Goal: Transaction & Acquisition: Purchase product/service

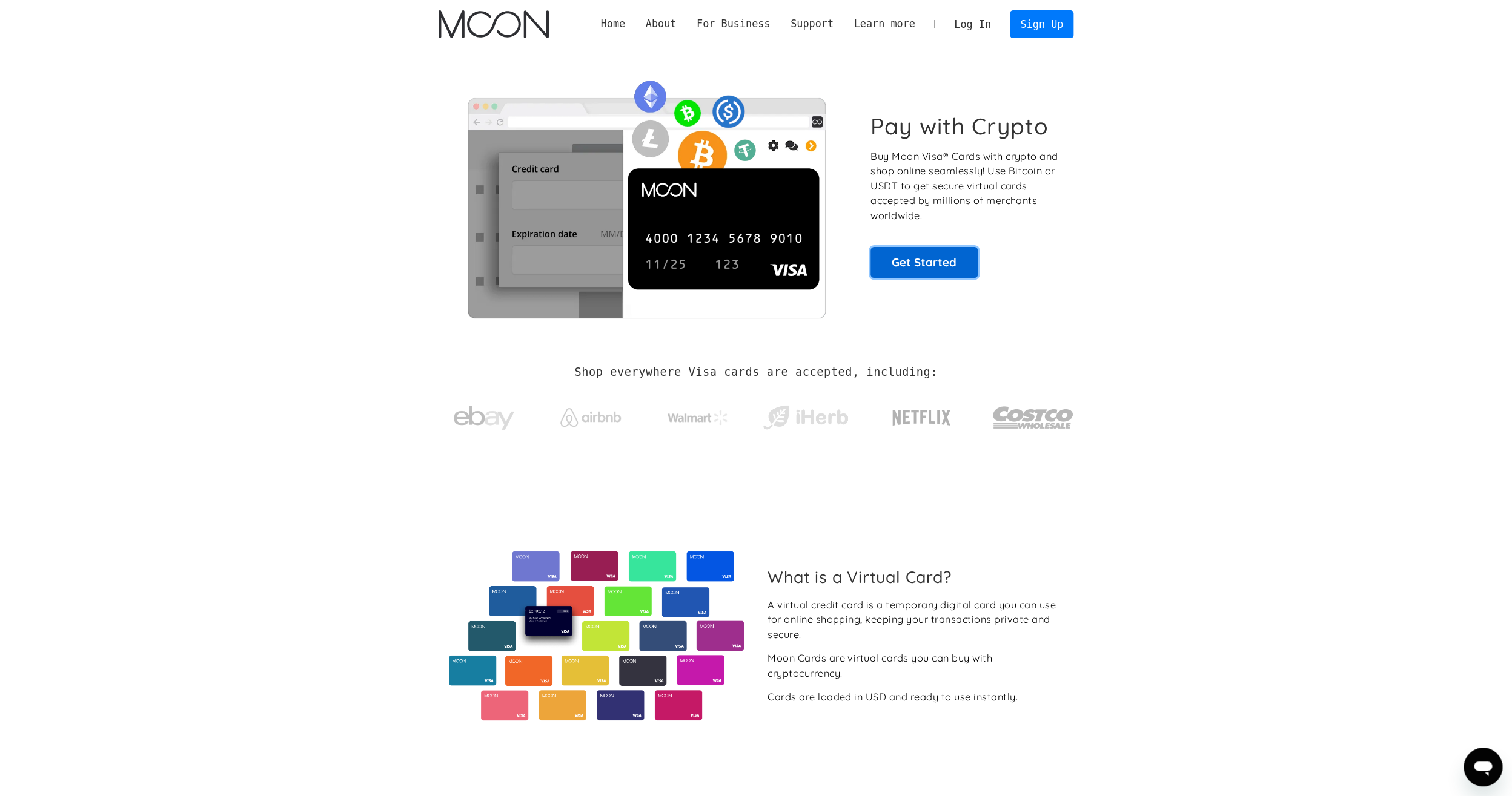
click at [927, 267] on link "Get Started" at bounding box center [924, 262] width 107 height 30
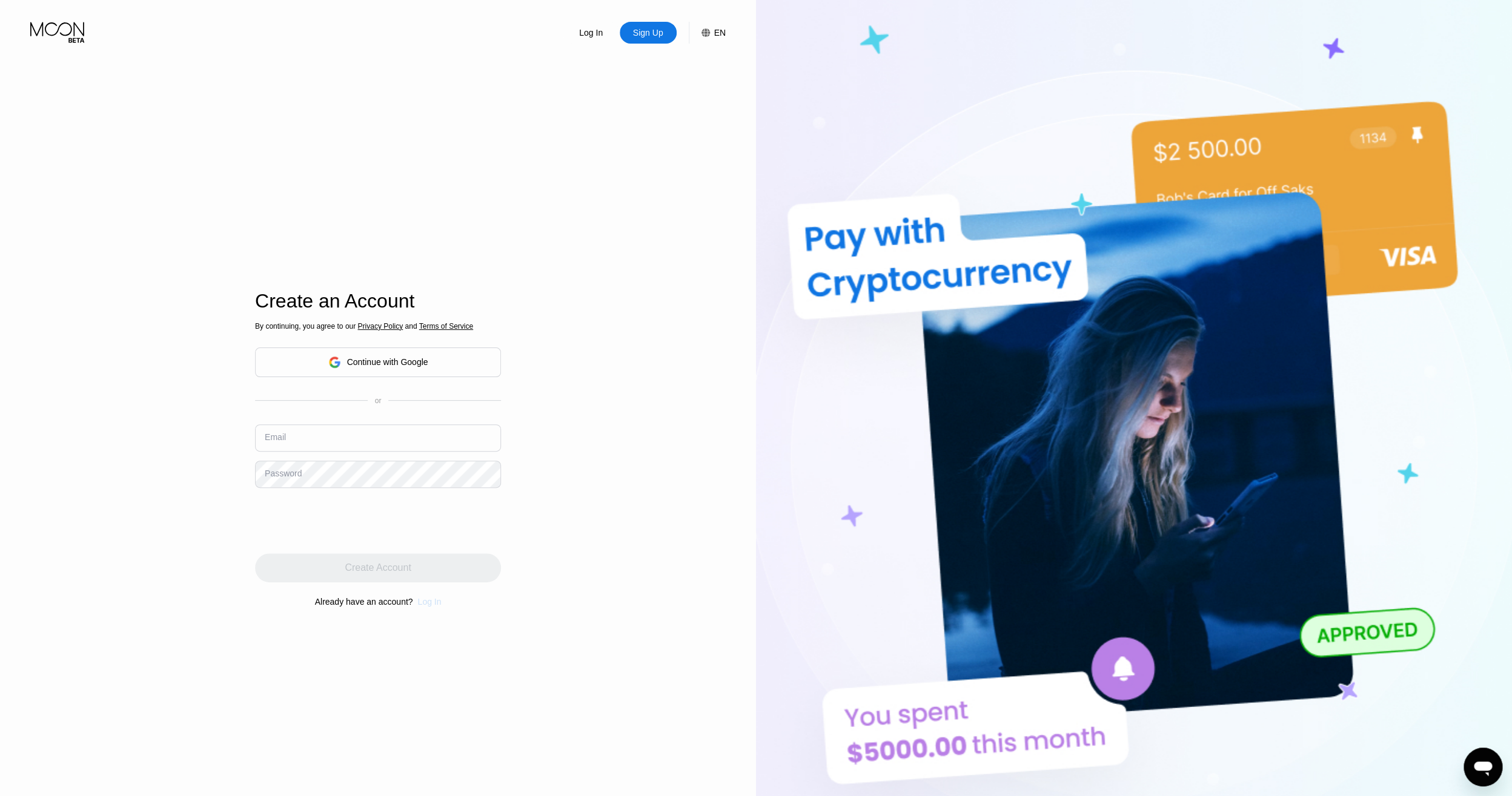
click at [433, 602] on div "Log In" at bounding box center [429, 602] width 24 height 10
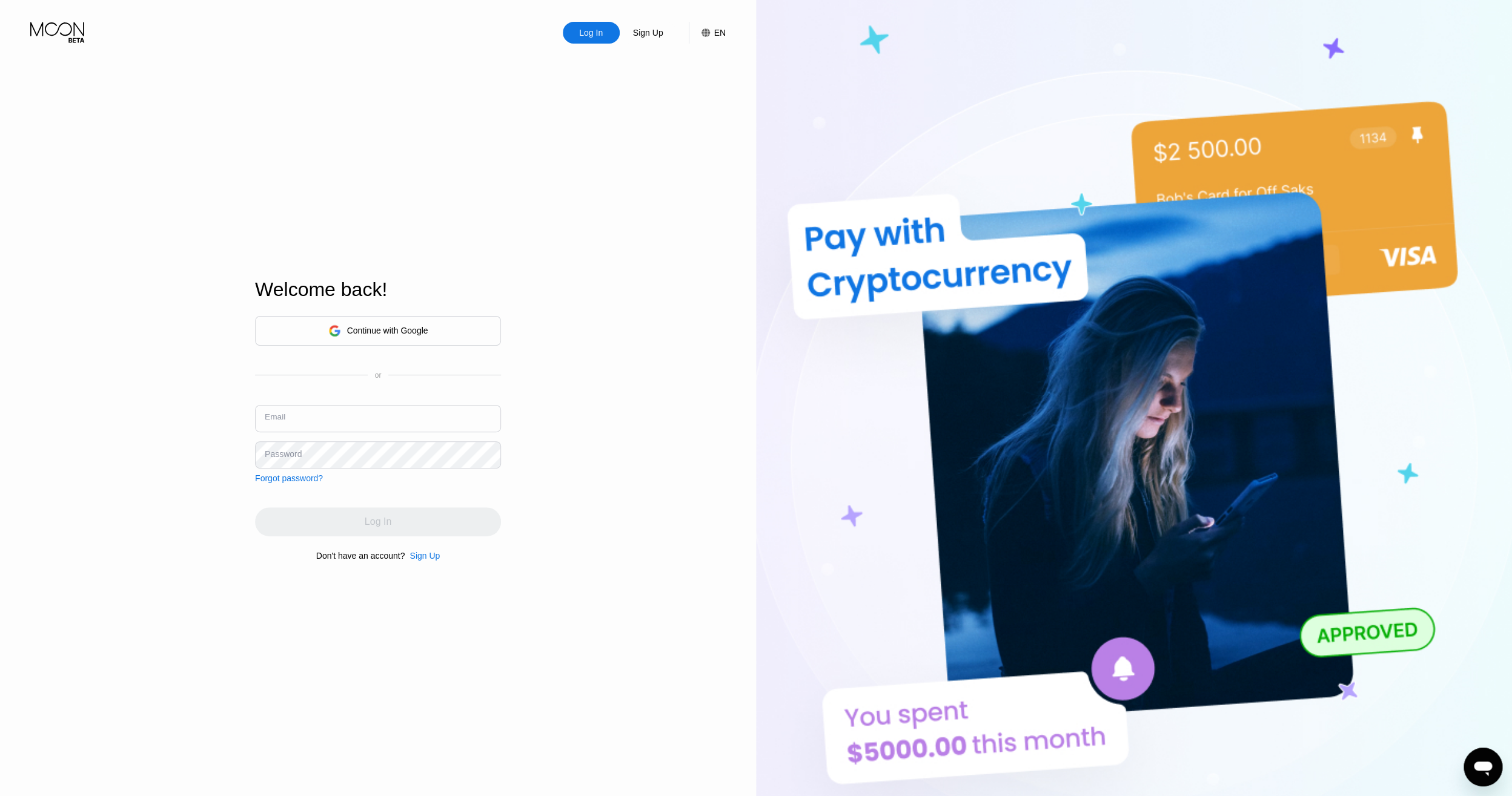
click at [296, 425] on input "text" at bounding box center [378, 418] width 246 height 27
type input "kyawthetlynn@gmail.com"
click at [301, 456] on div "Password" at bounding box center [283, 454] width 37 height 10
click at [383, 519] on div "Log In" at bounding box center [378, 521] width 27 height 12
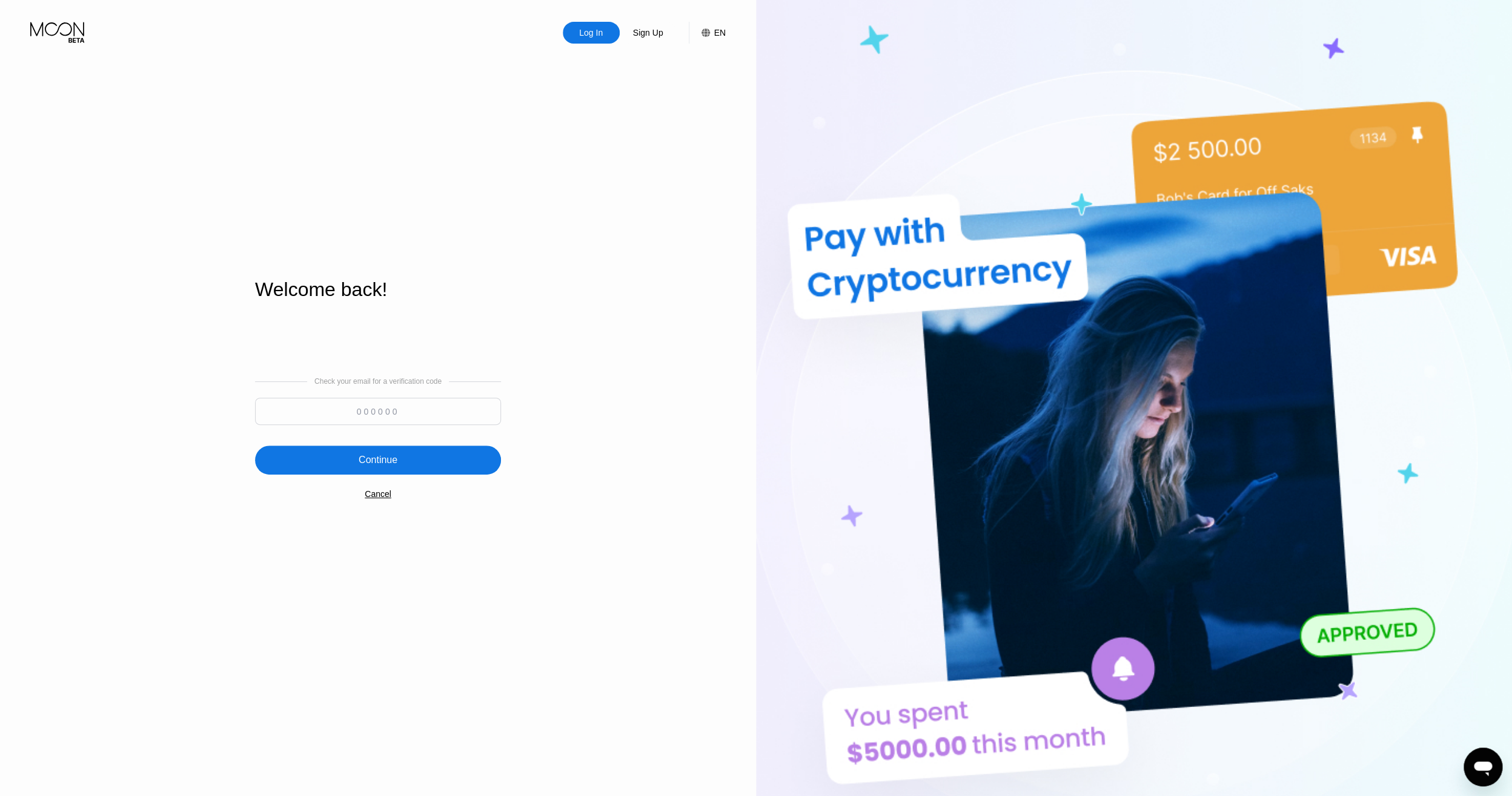
click at [360, 412] on input at bounding box center [378, 411] width 246 height 27
click at [388, 414] on input at bounding box center [378, 411] width 246 height 27
type input "288575"
click at [351, 475] on div "Continue" at bounding box center [378, 460] width 246 height 29
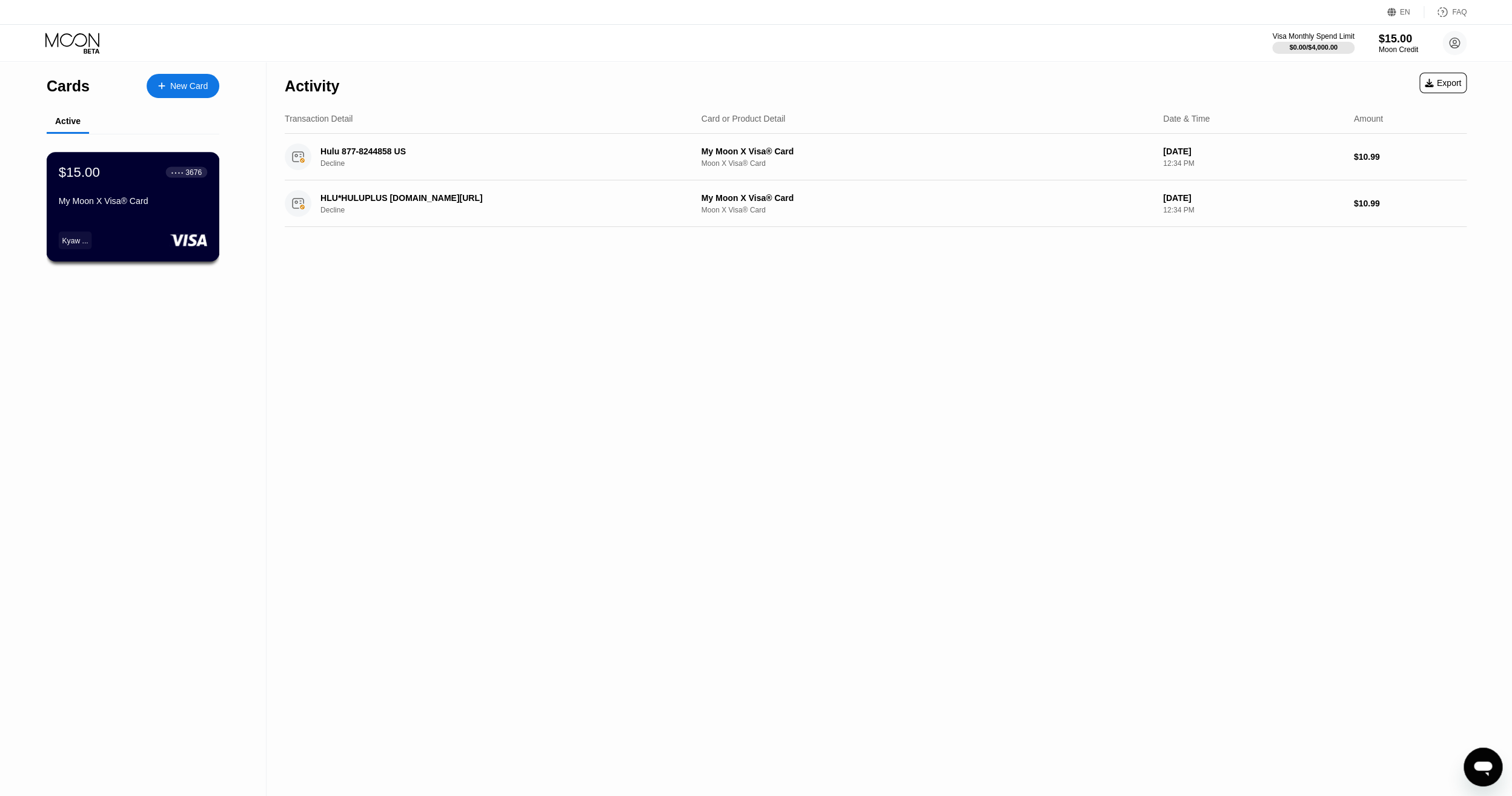
click at [185, 198] on div "My Moon X Visa® Card" at bounding box center [133, 201] width 149 height 10
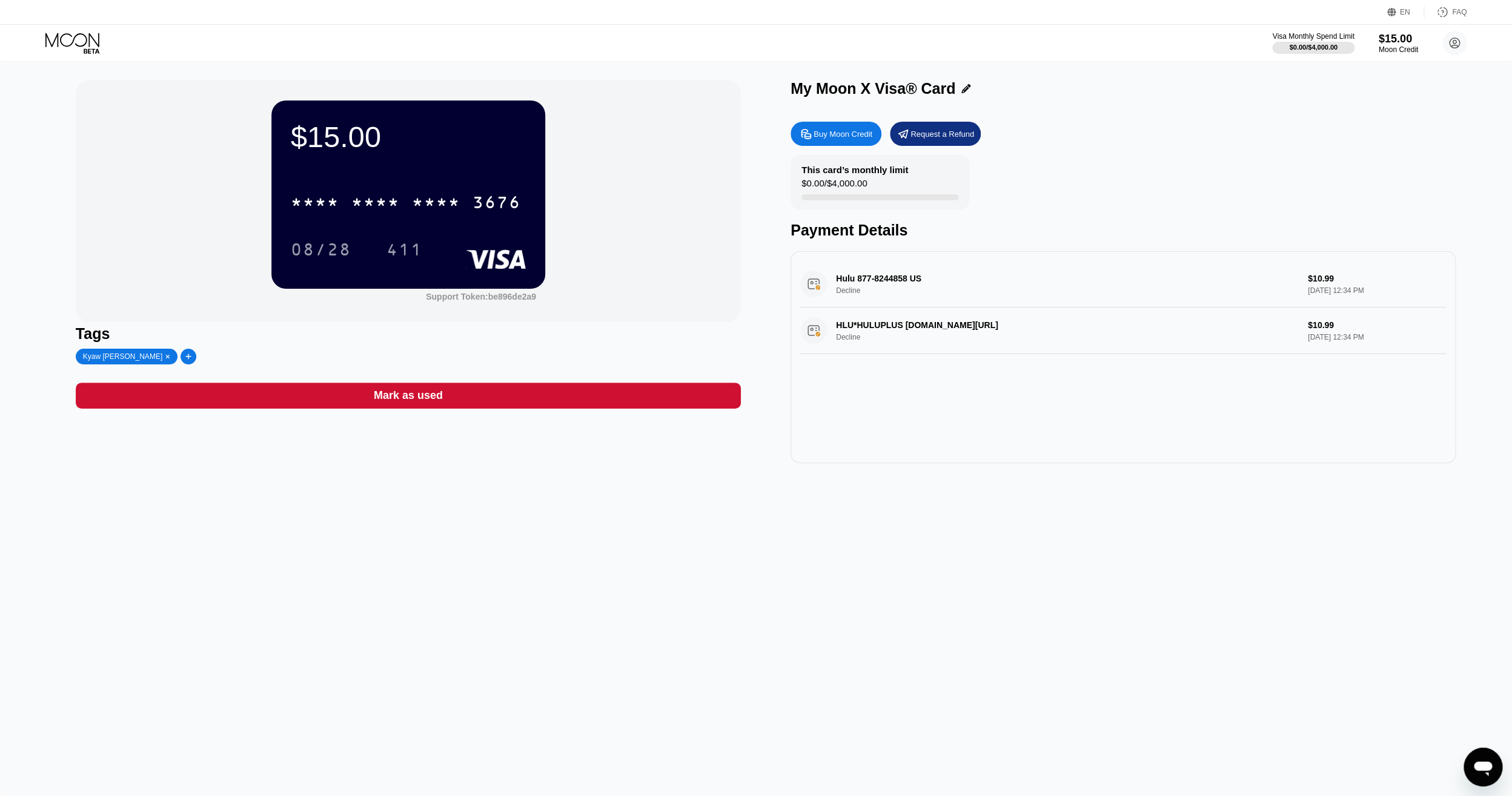
click at [830, 141] on div "Buy Moon Credit" at bounding box center [836, 133] width 91 height 24
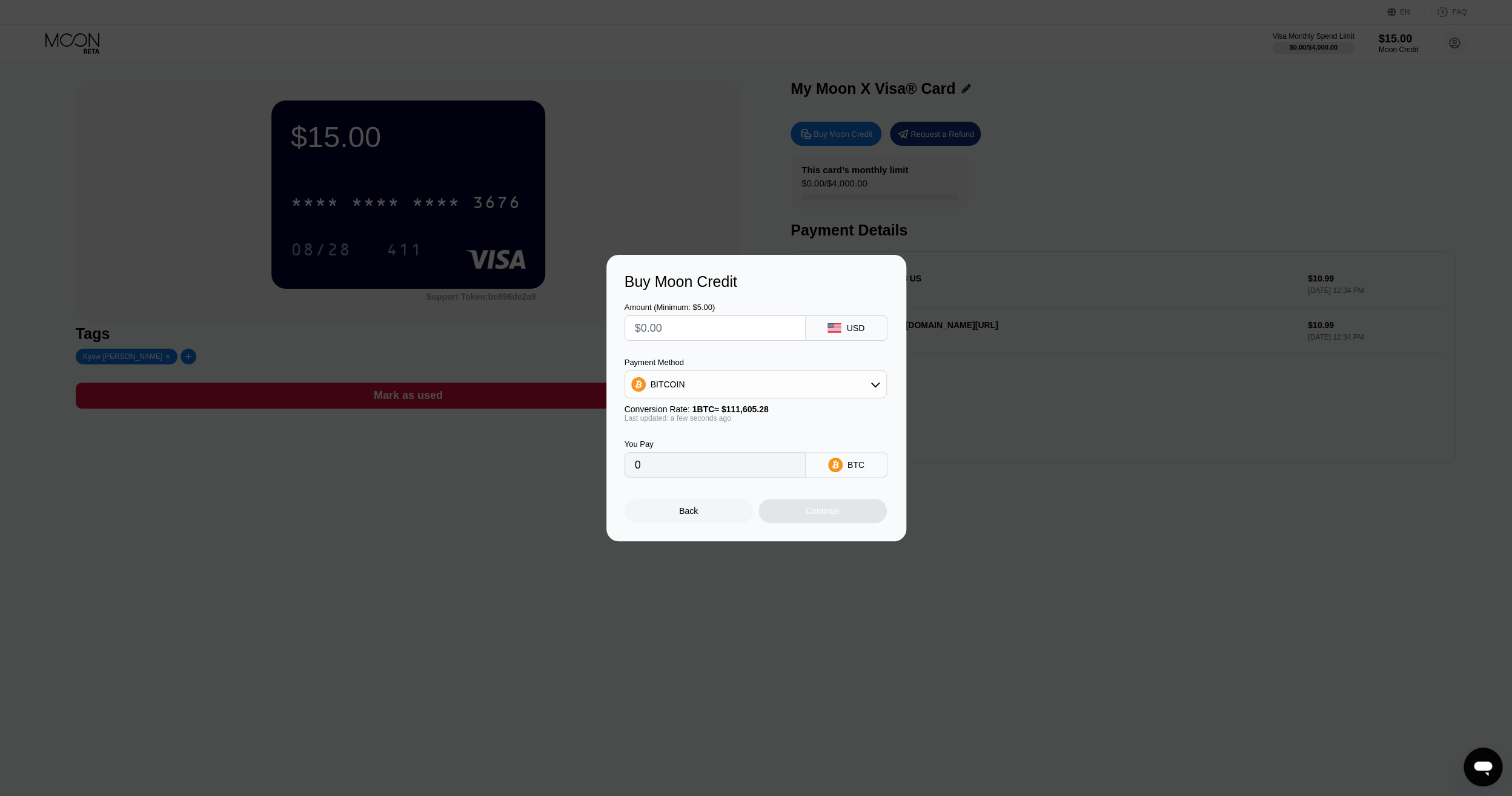
click at [731, 327] on input "text" at bounding box center [715, 328] width 160 height 24
type input "$5"
type input "0.00004481"
type input "$5"
click at [881, 386] on div "BITCOIN" at bounding box center [755, 384] width 261 height 24
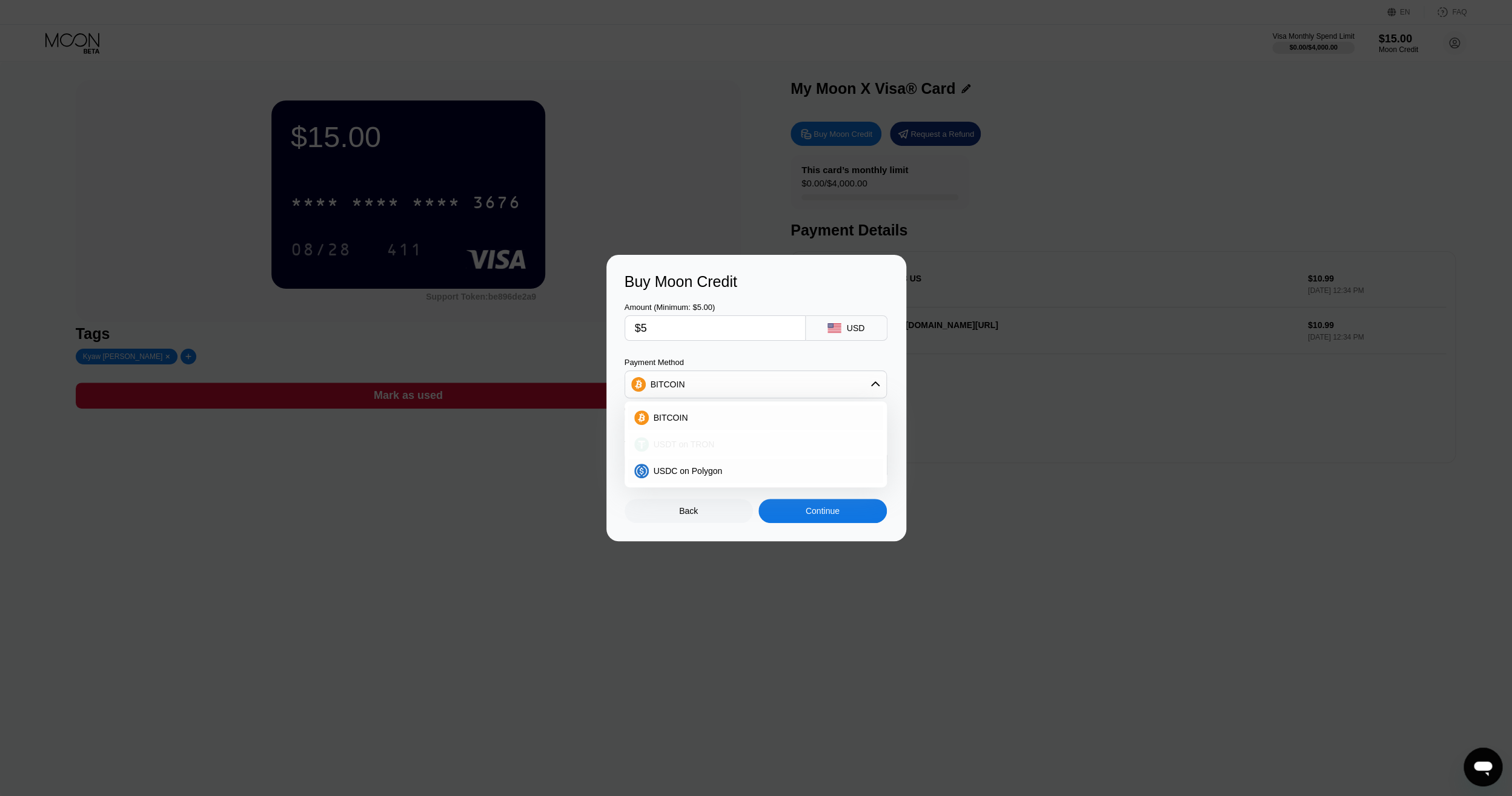
click at [695, 447] on span "USDT on TRON" at bounding box center [684, 444] width 61 height 10
click at [873, 381] on icon at bounding box center [875, 384] width 10 height 10
drag, startPoint x: 710, startPoint y: 470, endPoint x: 729, endPoint y: 483, distance: 23.0
click at [710, 470] on span "USDC on Polygon" at bounding box center [688, 471] width 69 height 10
type input "5.00000000"
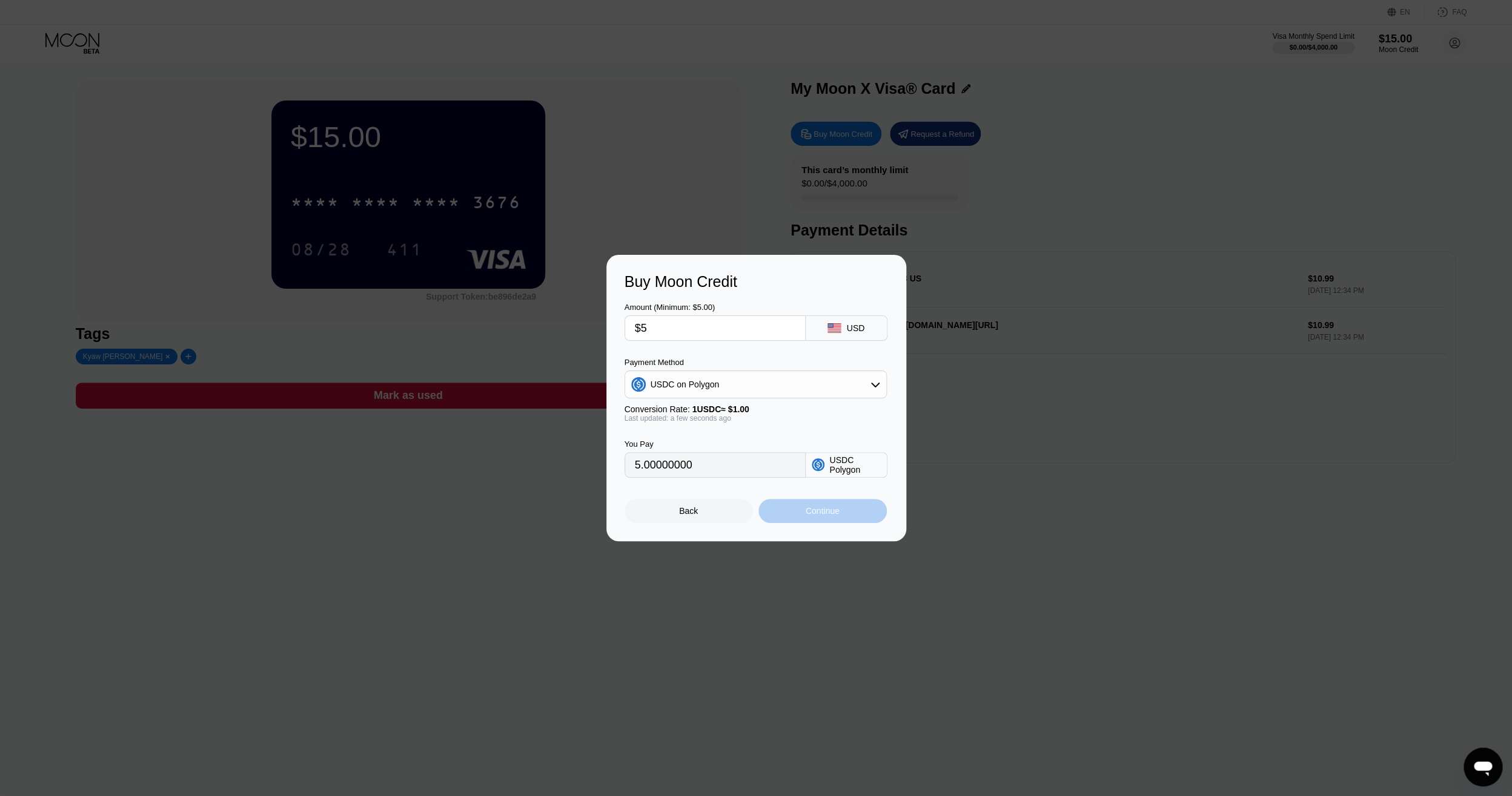
click at [812, 510] on div "Continue" at bounding box center [823, 511] width 34 height 10
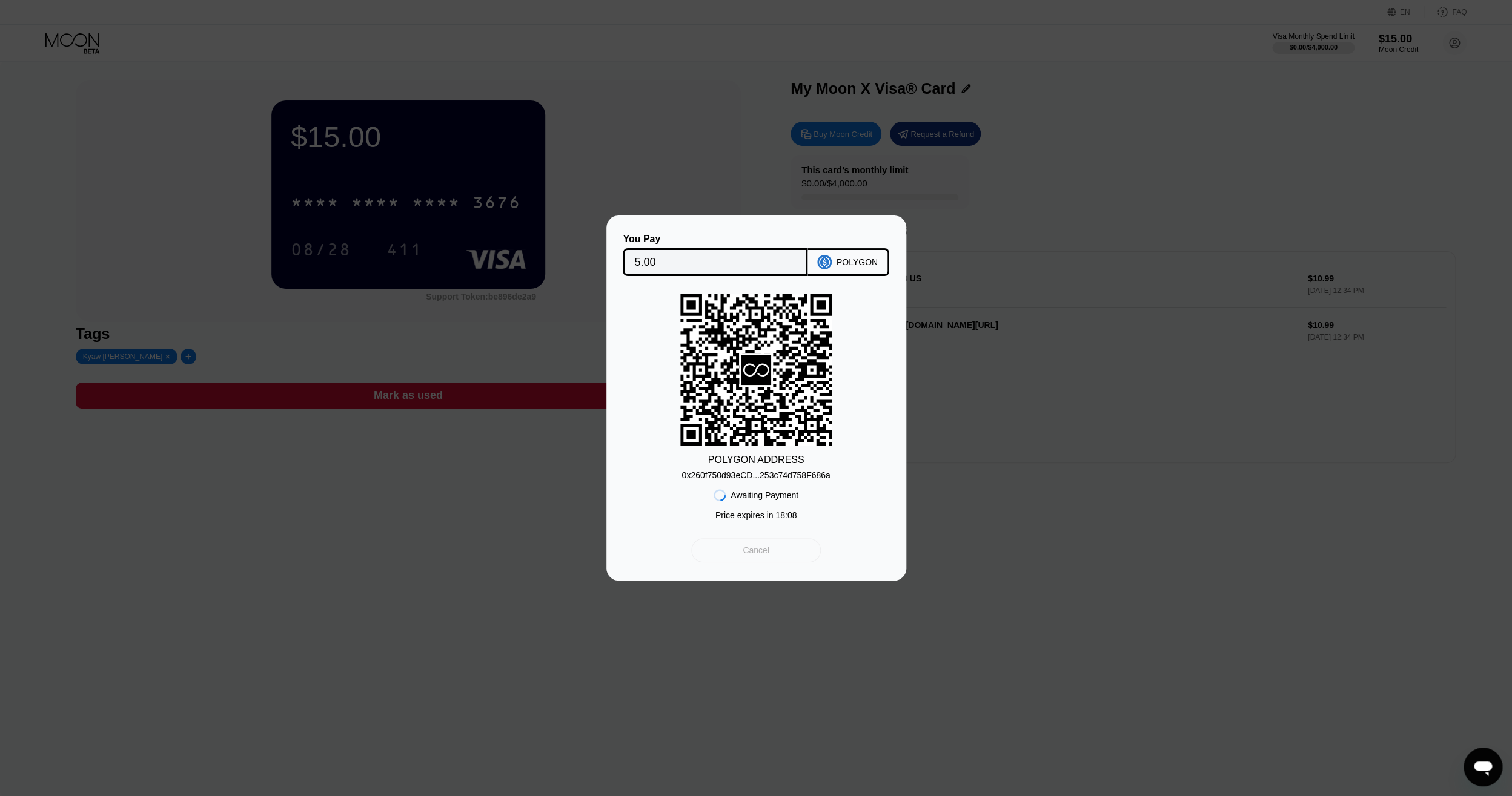
click at [771, 552] on div "Cancel" at bounding box center [756, 550] width 129 height 24
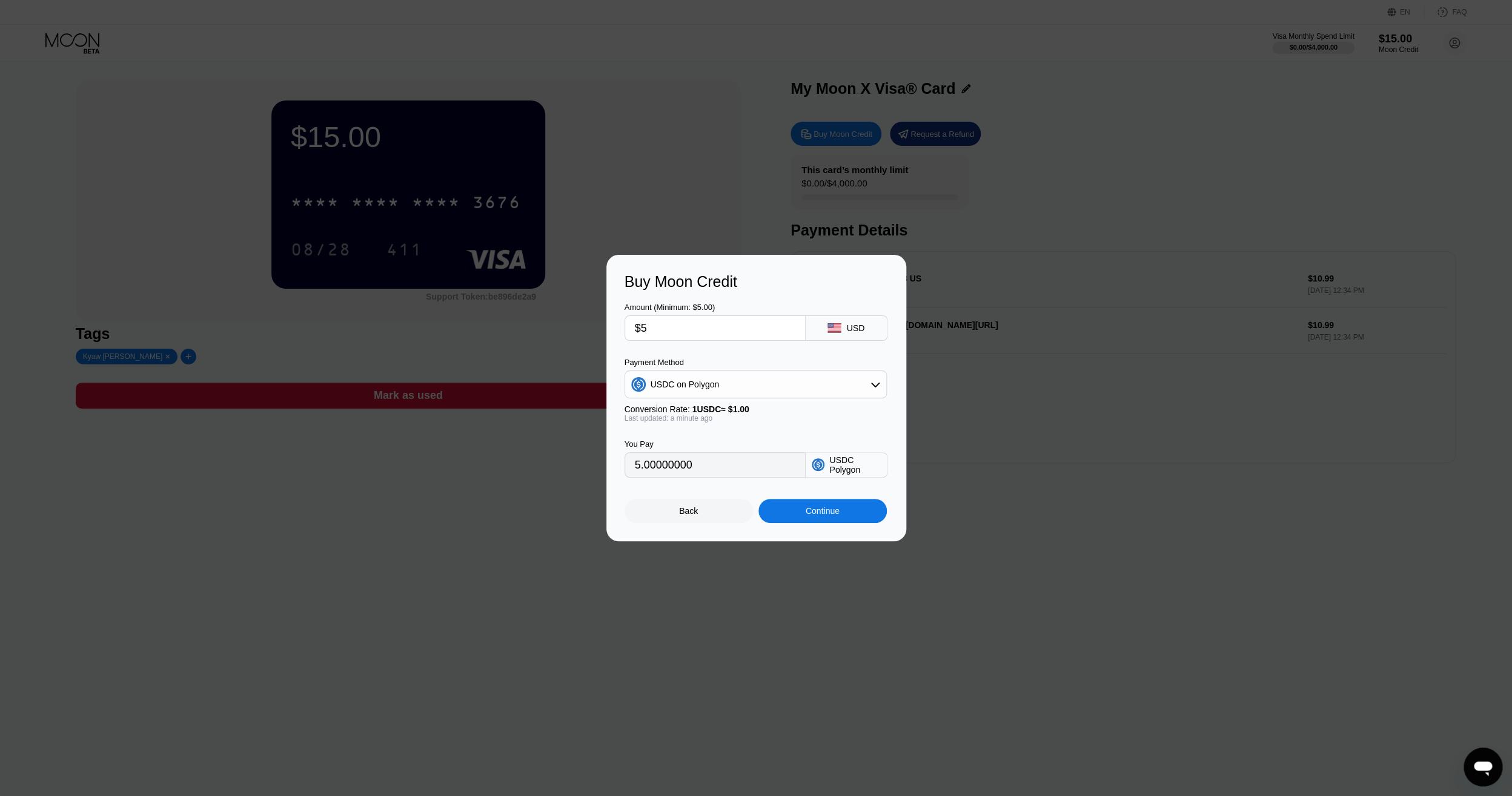
click at [881, 383] on div "USDC on Polygon" at bounding box center [755, 384] width 261 height 24
click at [677, 424] on div "BITCOIN" at bounding box center [756, 418] width 255 height 24
type input "0.00004481"
click at [815, 516] on div "Continue" at bounding box center [823, 511] width 34 height 10
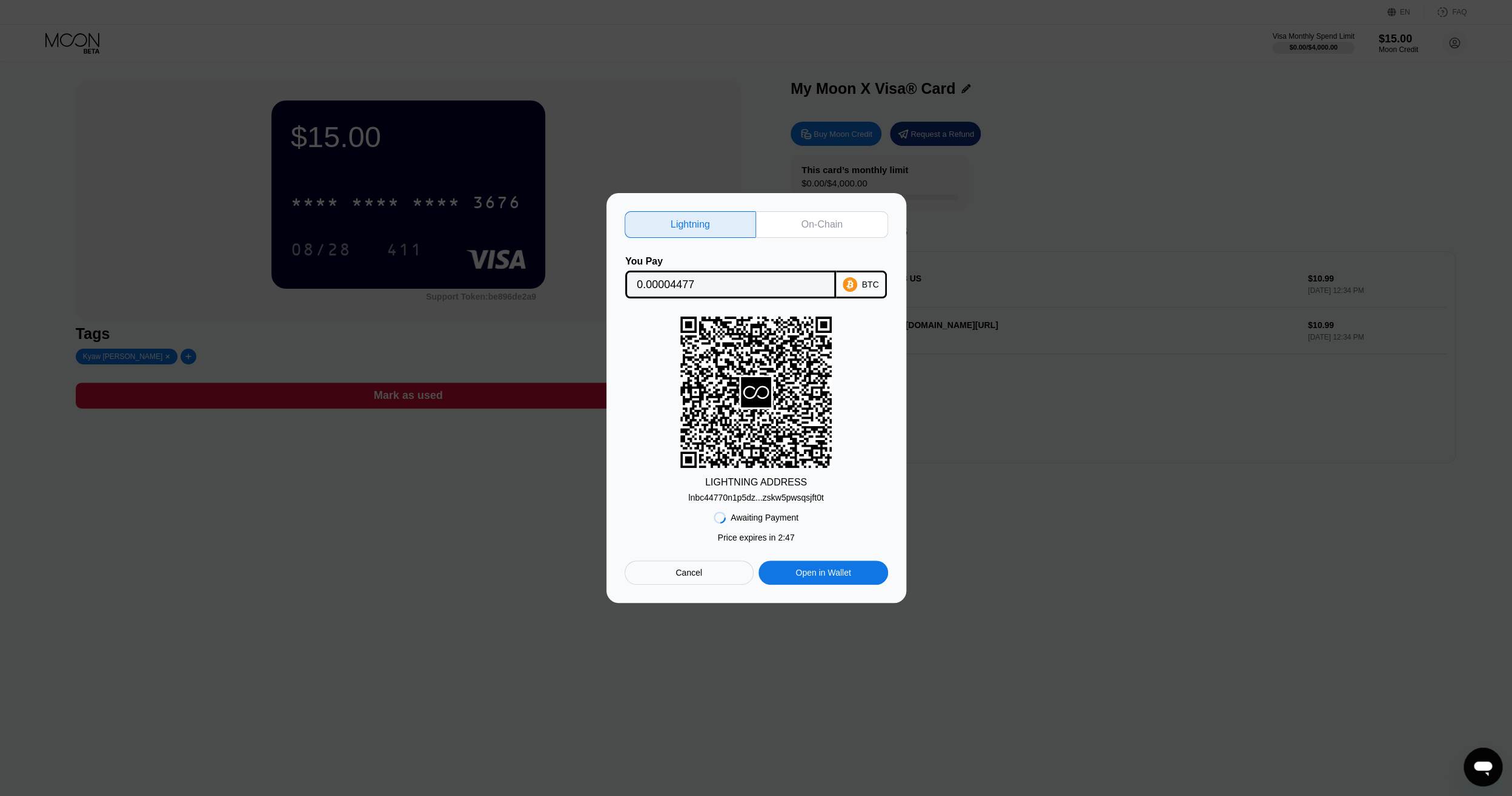
click at [827, 225] on div "On-Chain" at bounding box center [822, 225] width 41 height 12
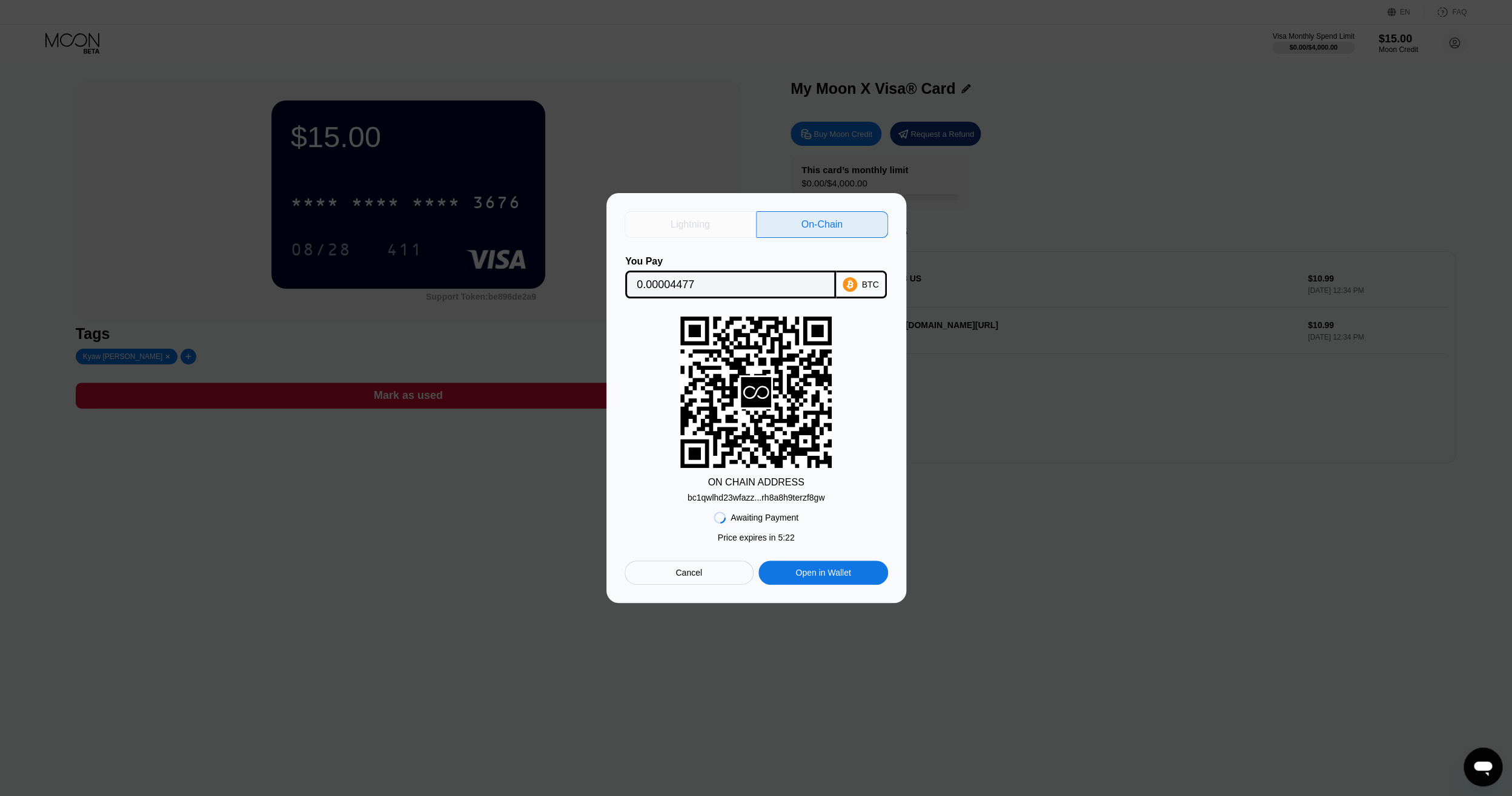
drag, startPoint x: 688, startPoint y: 219, endPoint x: 692, endPoint y: 225, distance: 7.2
click at [688, 219] on div "Lightning" at bounding box center [690, 225] width 39 height 12
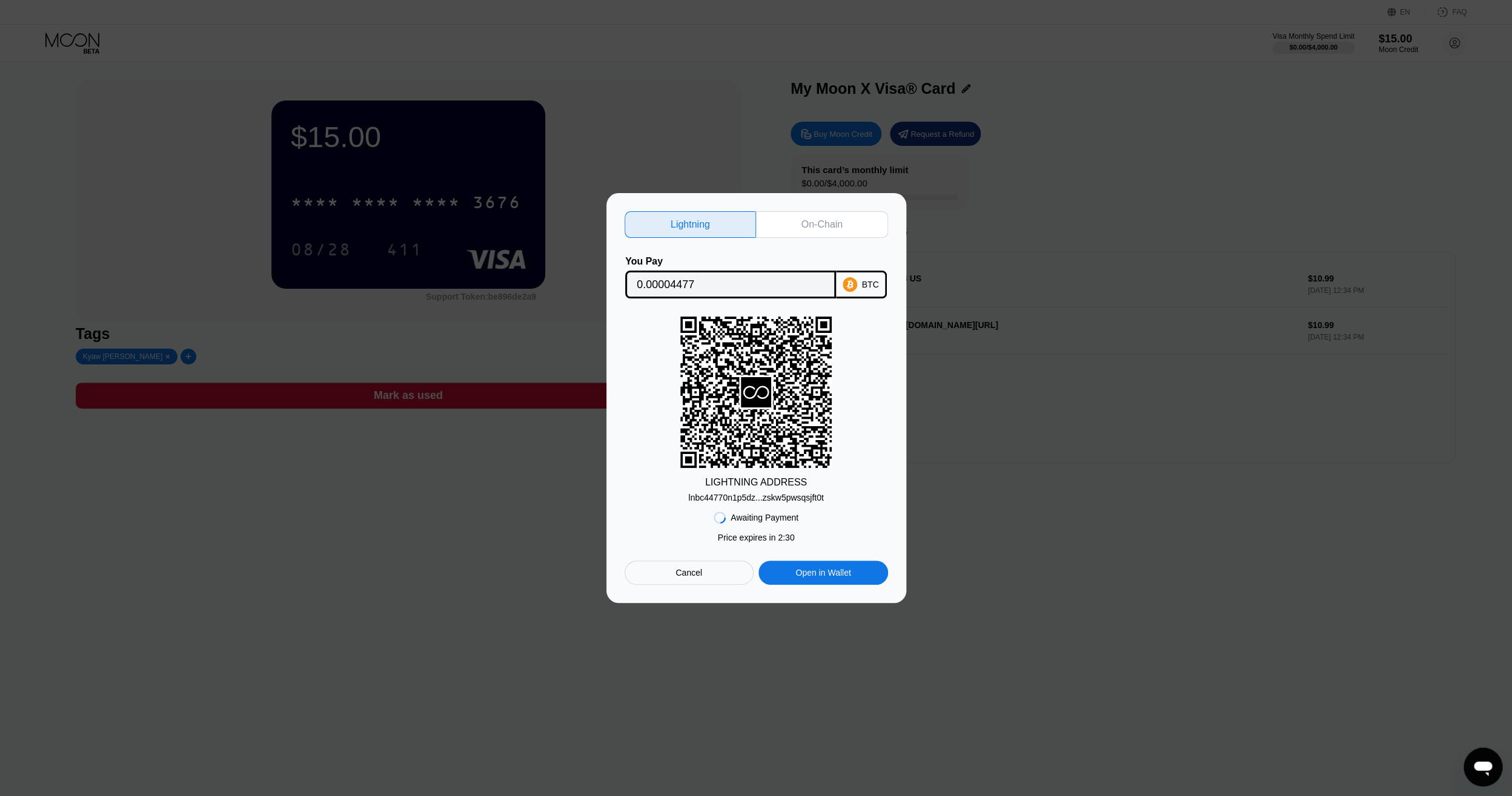
click at [693, 578] on div "Cancel" at bounding box center [689, 573] width 27 height 11
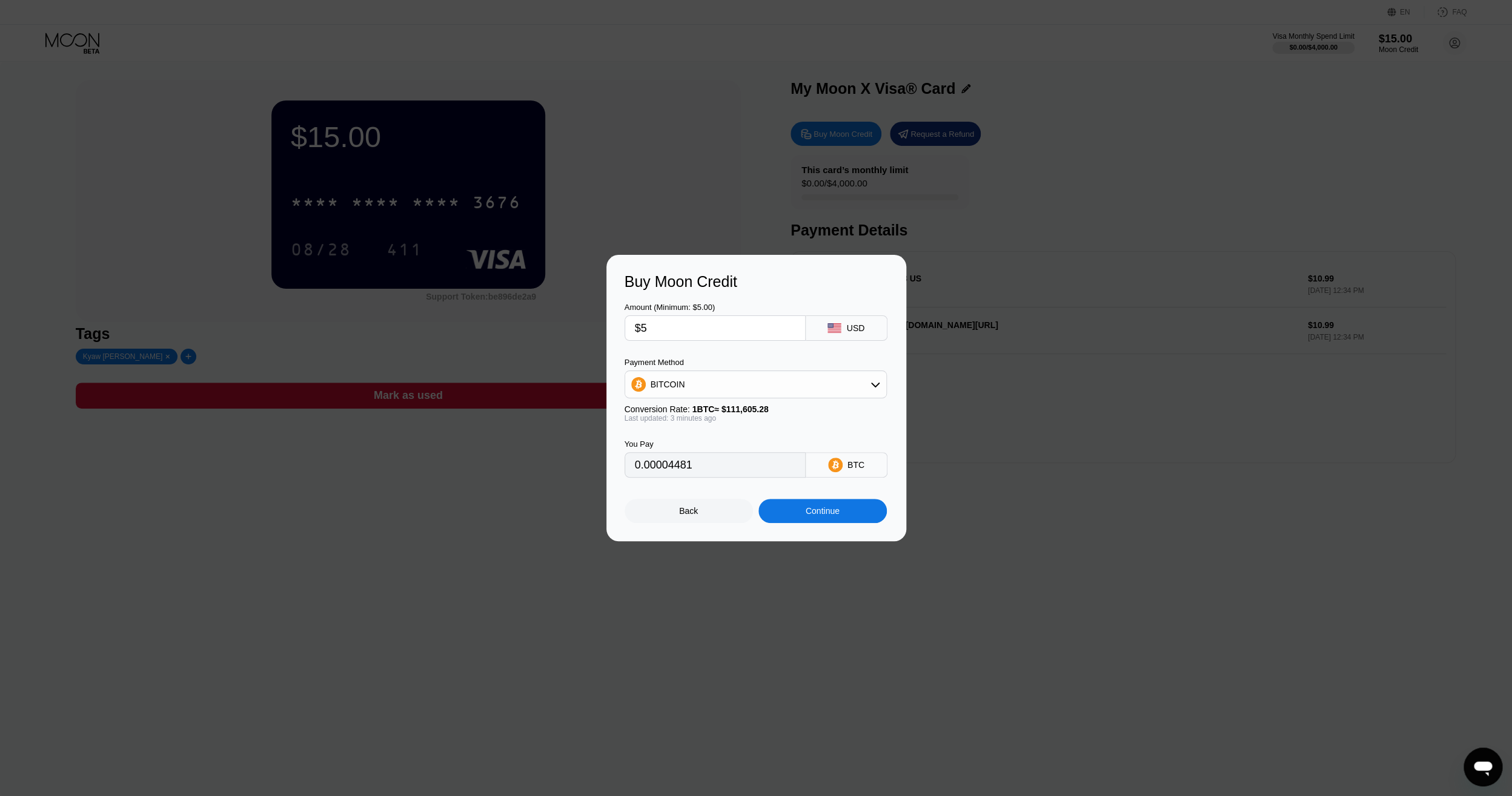
click at [710, 516] on div "Back" at bounding box center [688, 511] width 128 height 24
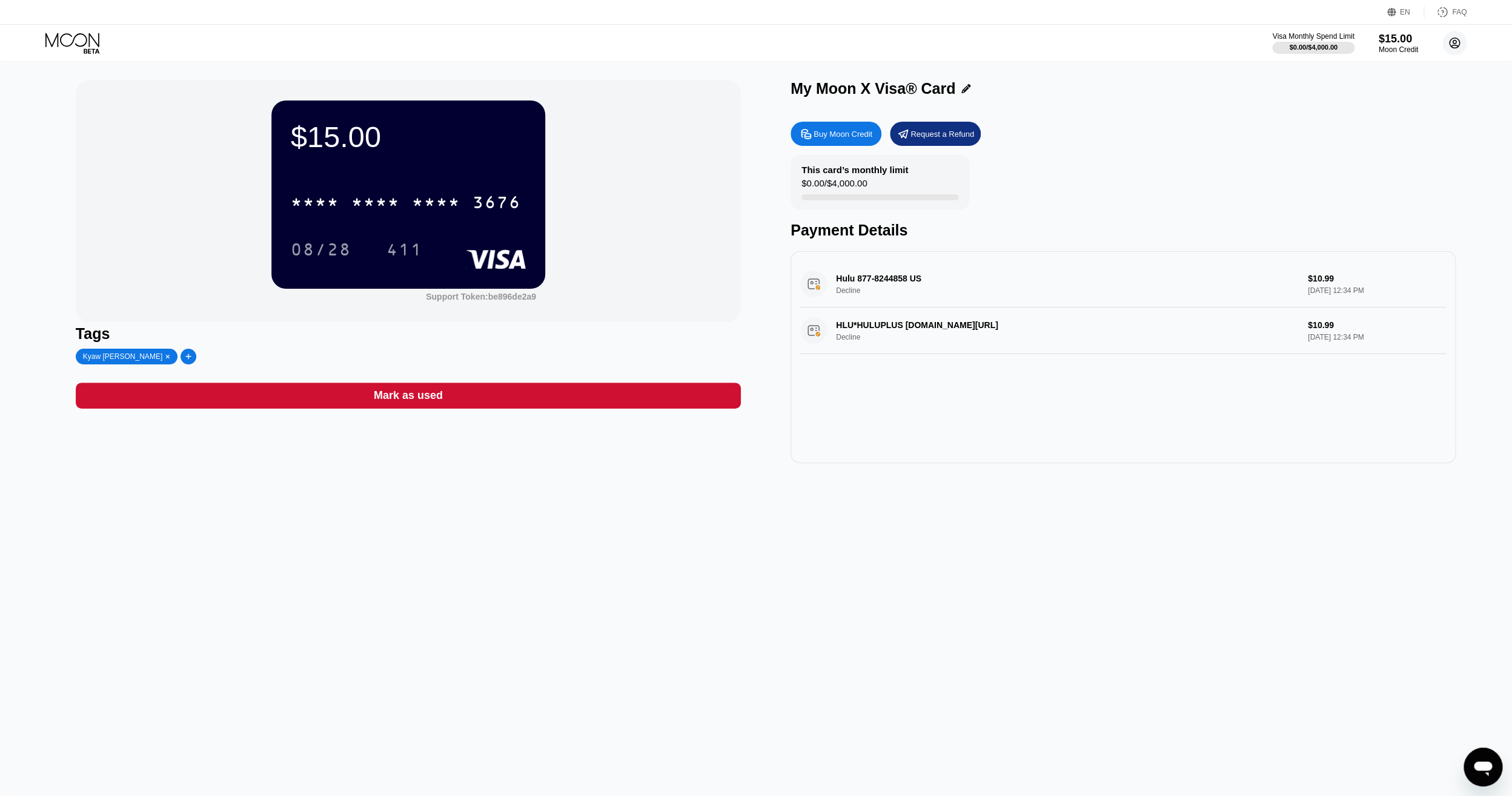
click at [1454, 41] on icon at bounding box center [1455, 43] width 7 height 7
